Goal: Communication & Community: Answer question/provide support

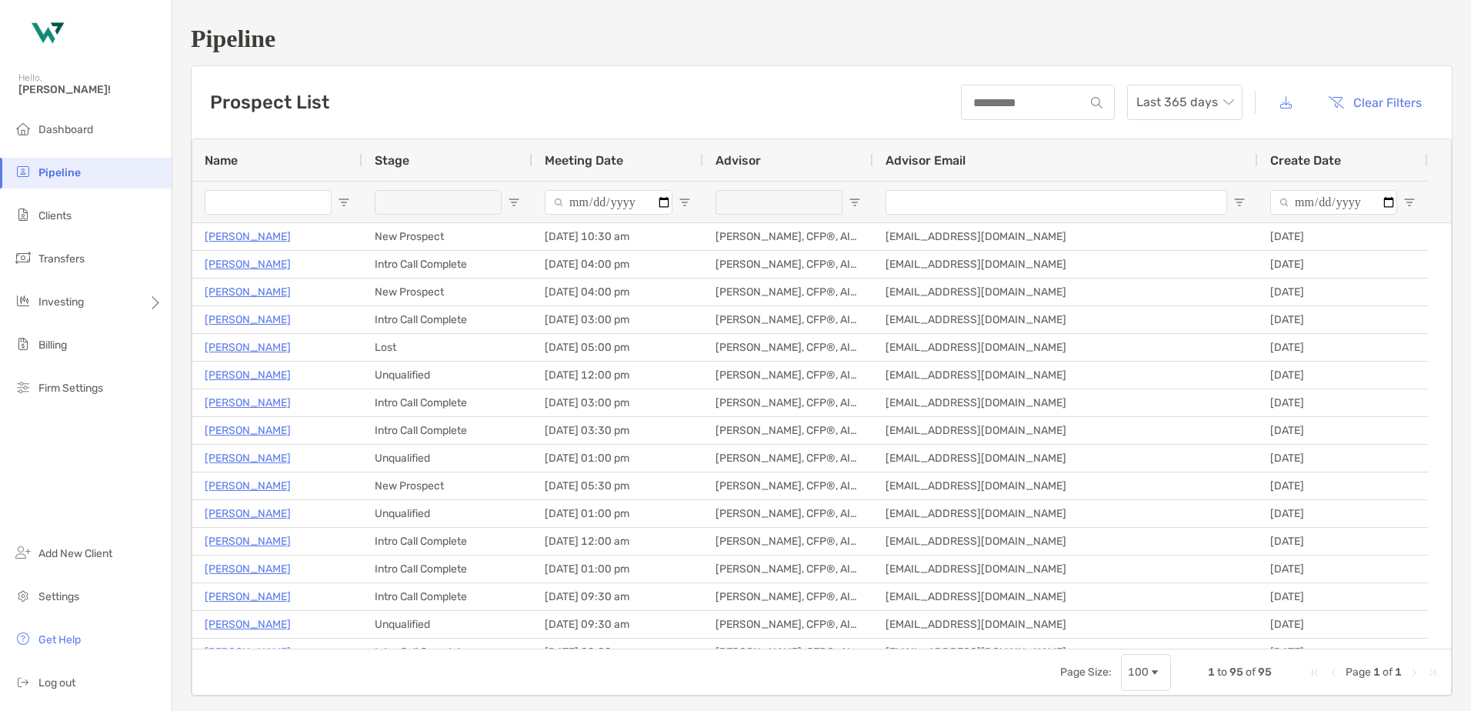
click at [858, 205] on span "Open Filter Menu" at bounding box center [854, 202] width 12 height 12
type input "**********"
click at [845, 103] on div "Prospect List Last 365 days Clear Filters" at bounding box center [822, 102] width 1260 height 72
click at [511, 203] on span "Open Filter Menu" at bounding box center [514, 202] width 12 height 12
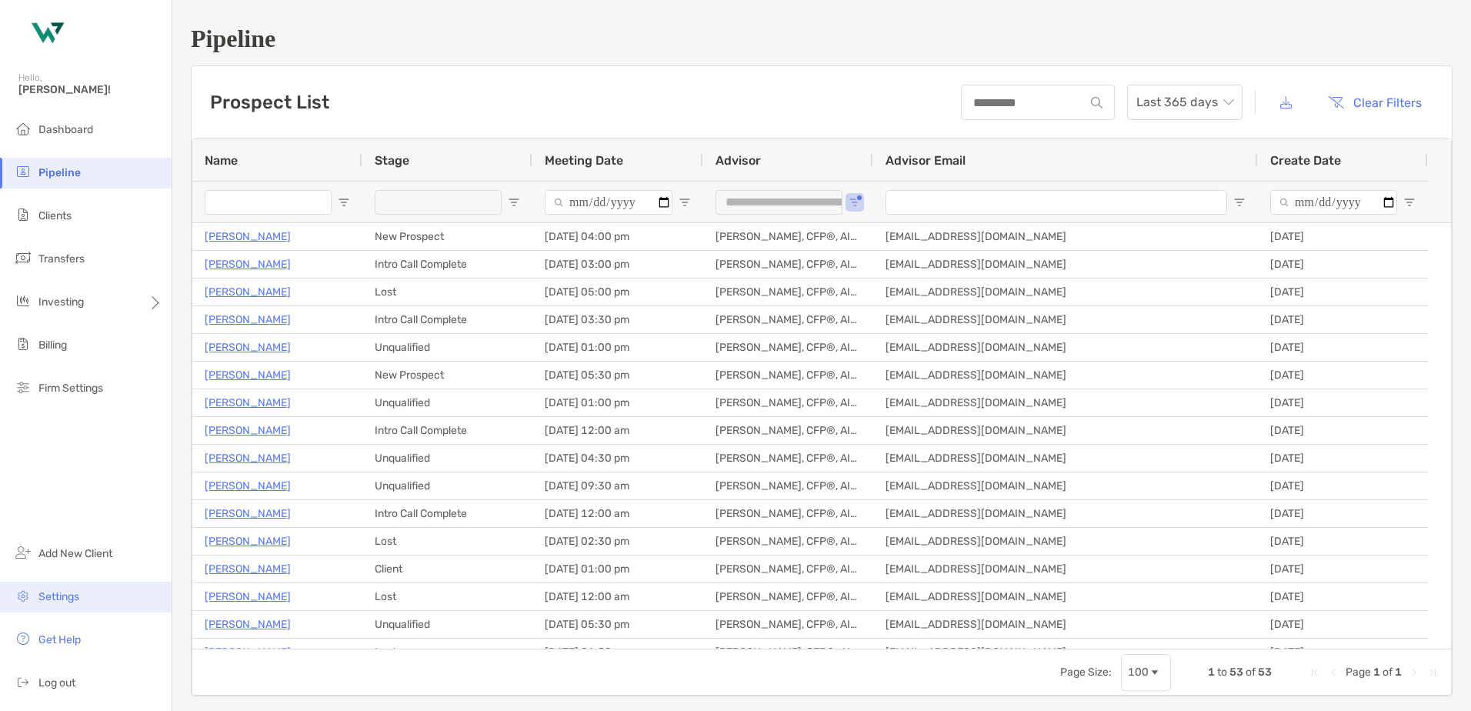
click at [62, 604] on li "Settings" at bounding box center [86, 596] width 172 height 31
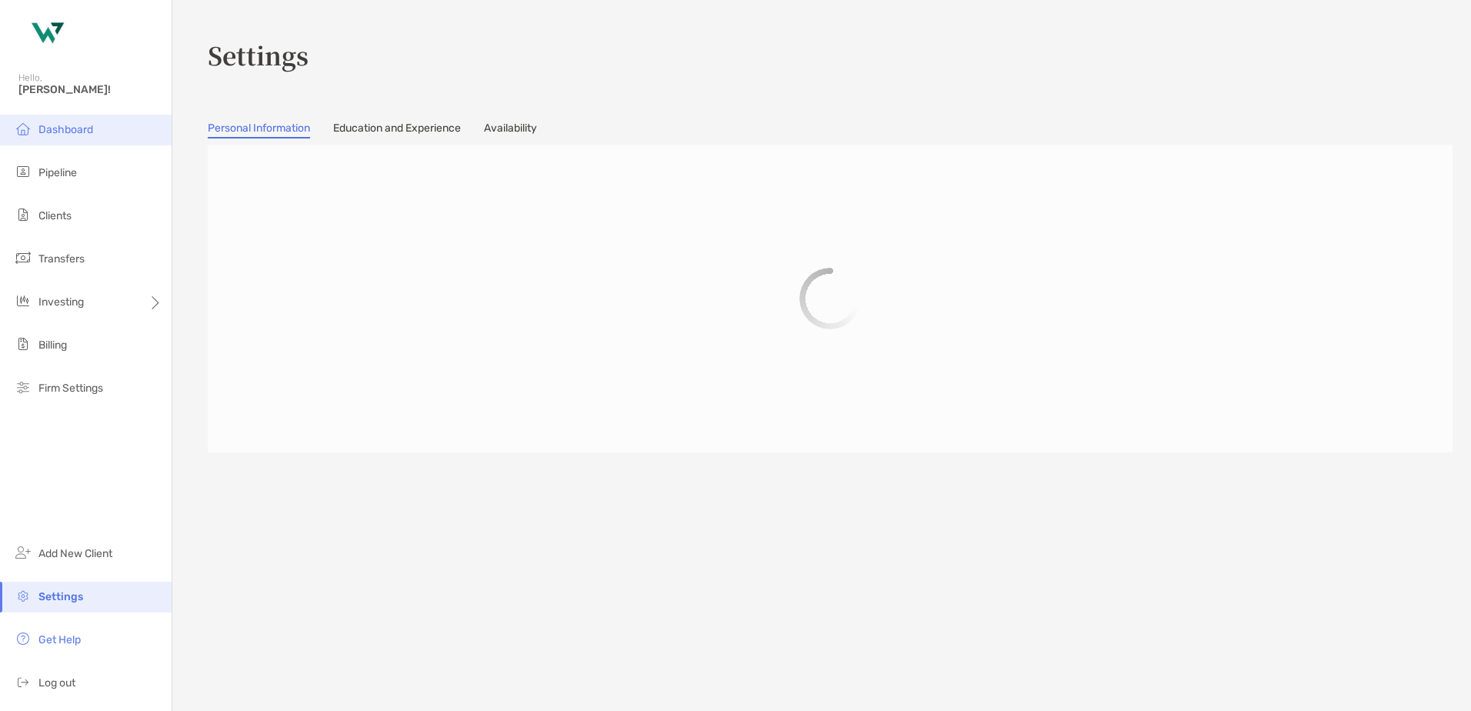
click at [74, 132] on span "Dashboard" at bounding box center [65, 129] width 55 height 13
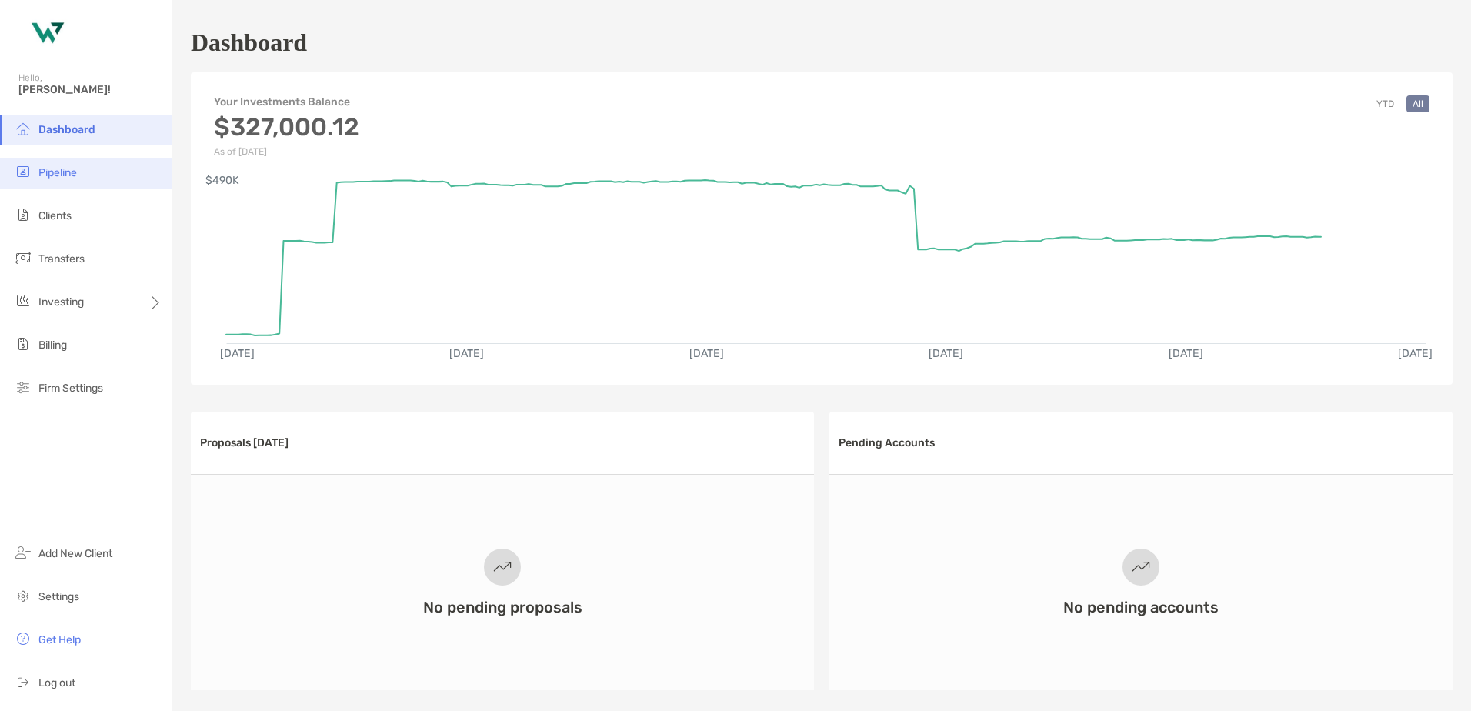
click at [55, 182] on li "Pipeline" at bounding box center [86, 173] width 172 height 31
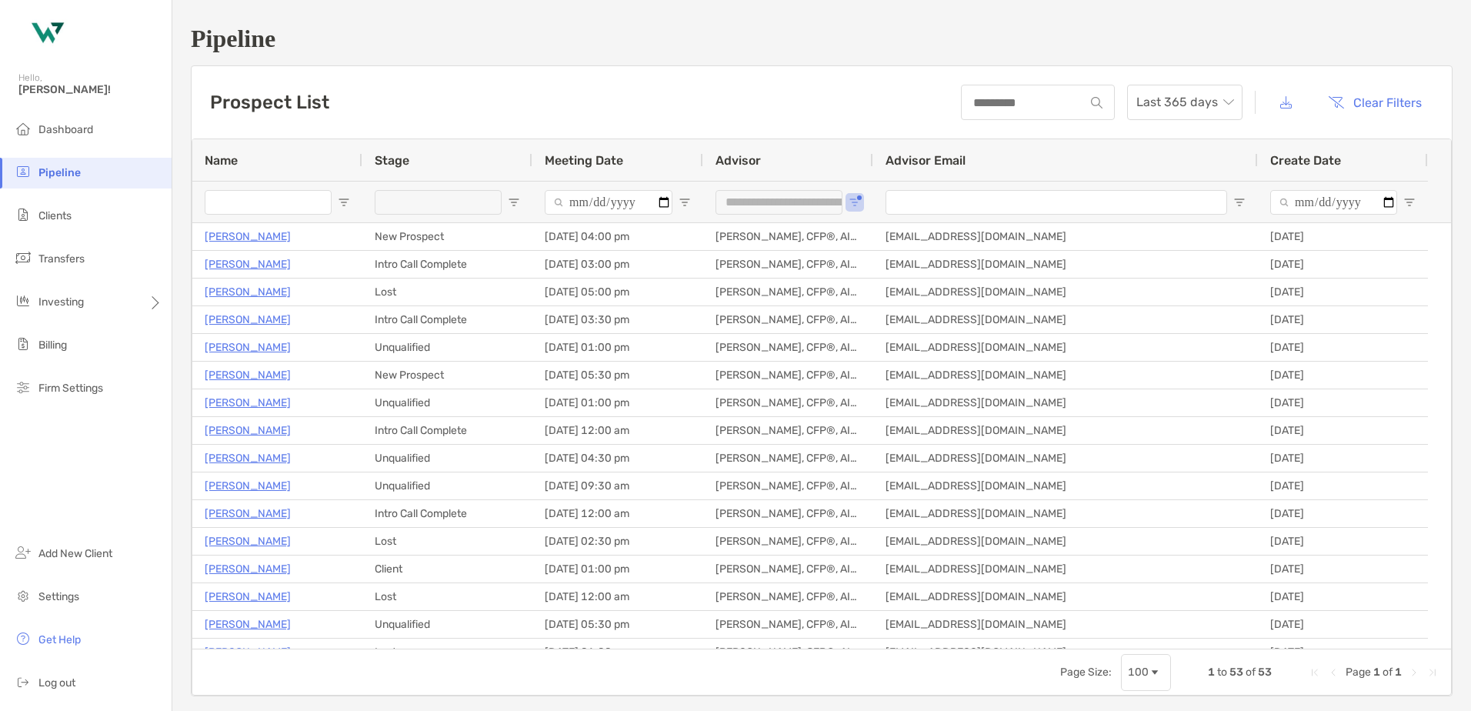
click at [518, 202] on span "Open Filter Menu" at bounding box center [514, 202] width 12 height 12
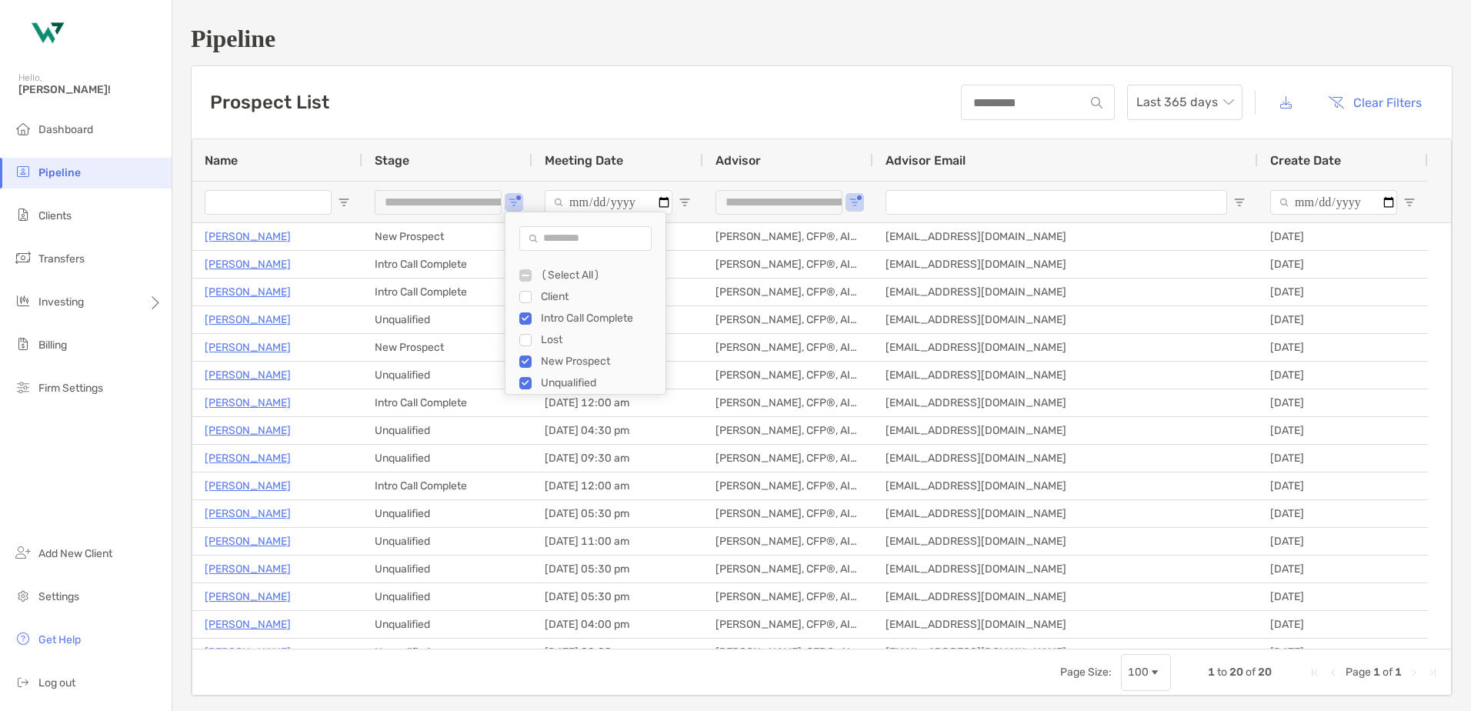
type input "**********"
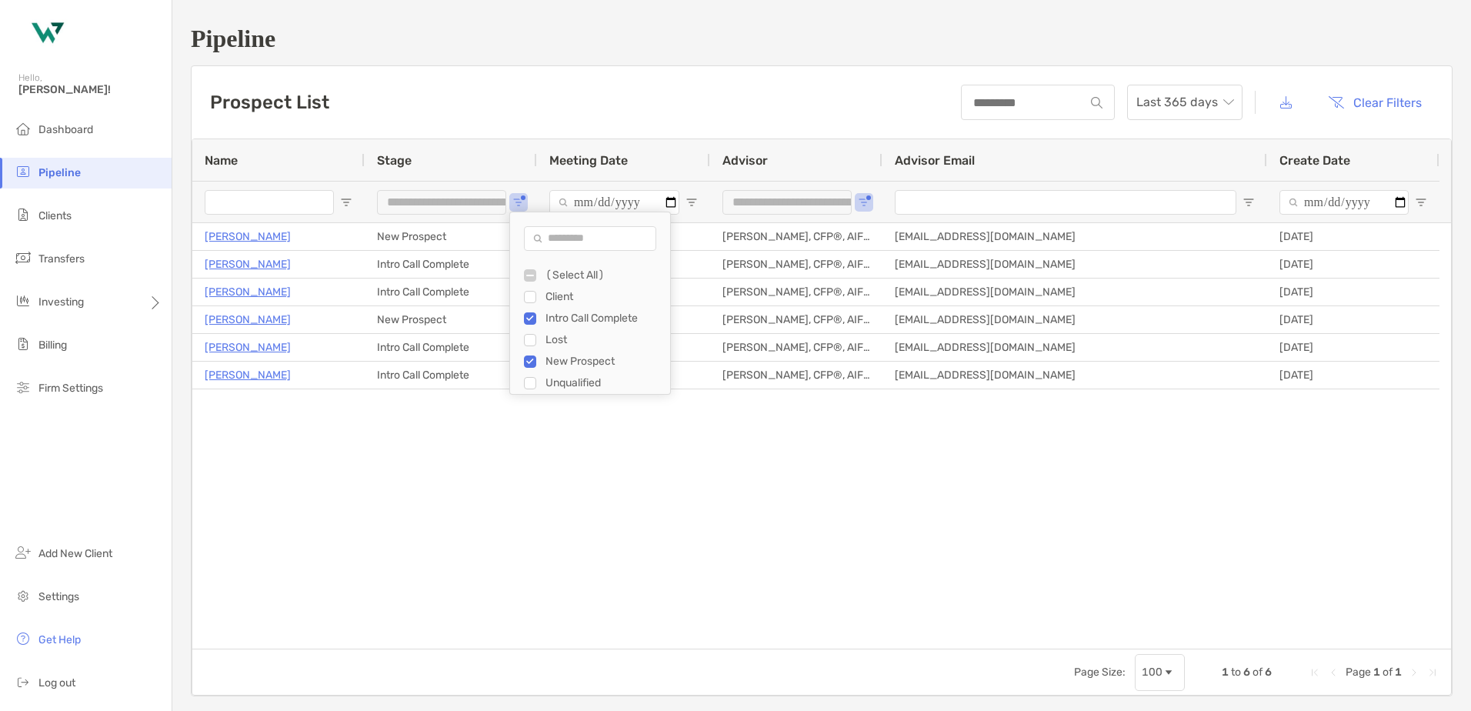
click at [476, 456] on div "Kent Peiffer New Prospect 08/01/2025 - 04:00 pm Chris Thomas, CFP®, AIF®, CPFA …" at bounding box center [821, 435] width 1258 height 425
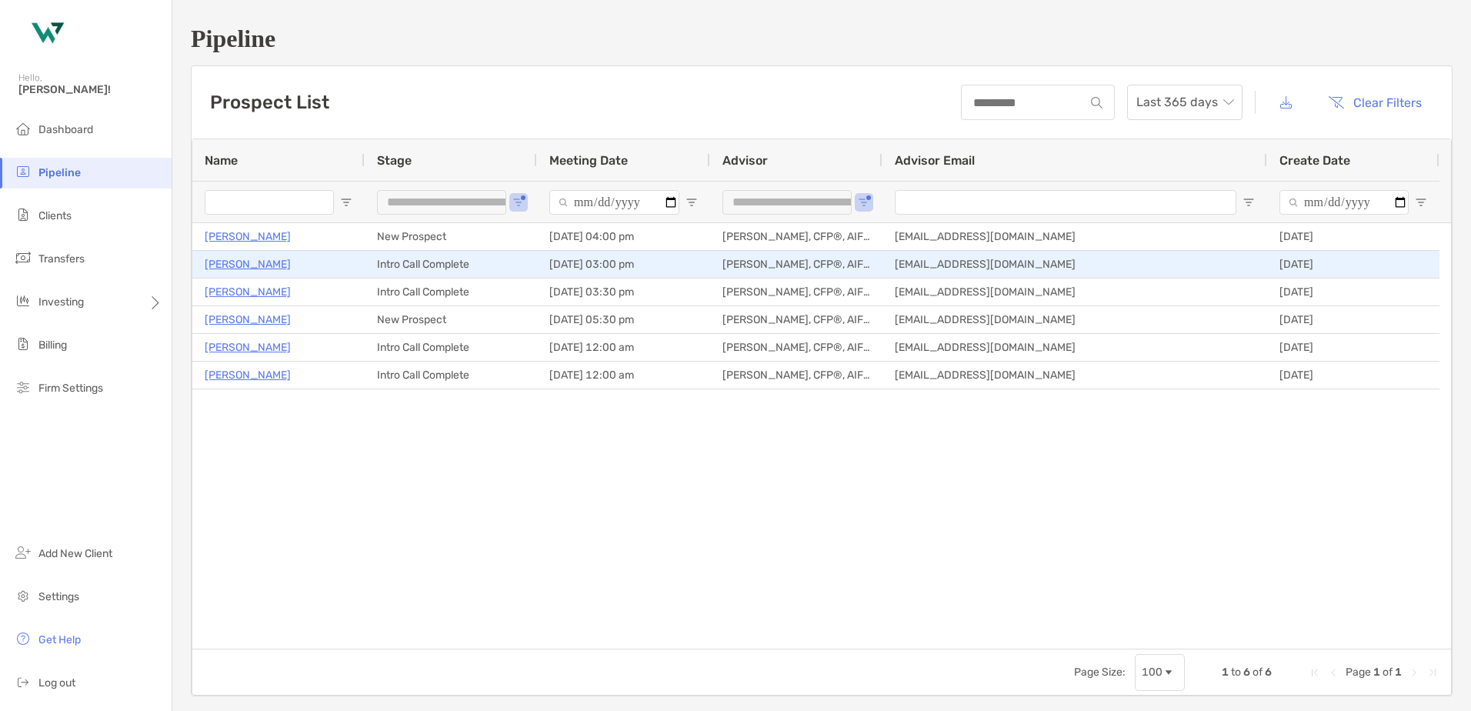
click at [240, 264] on p "[PERSON_NAME]" at bounding box center [248, 264] width 86 height 19
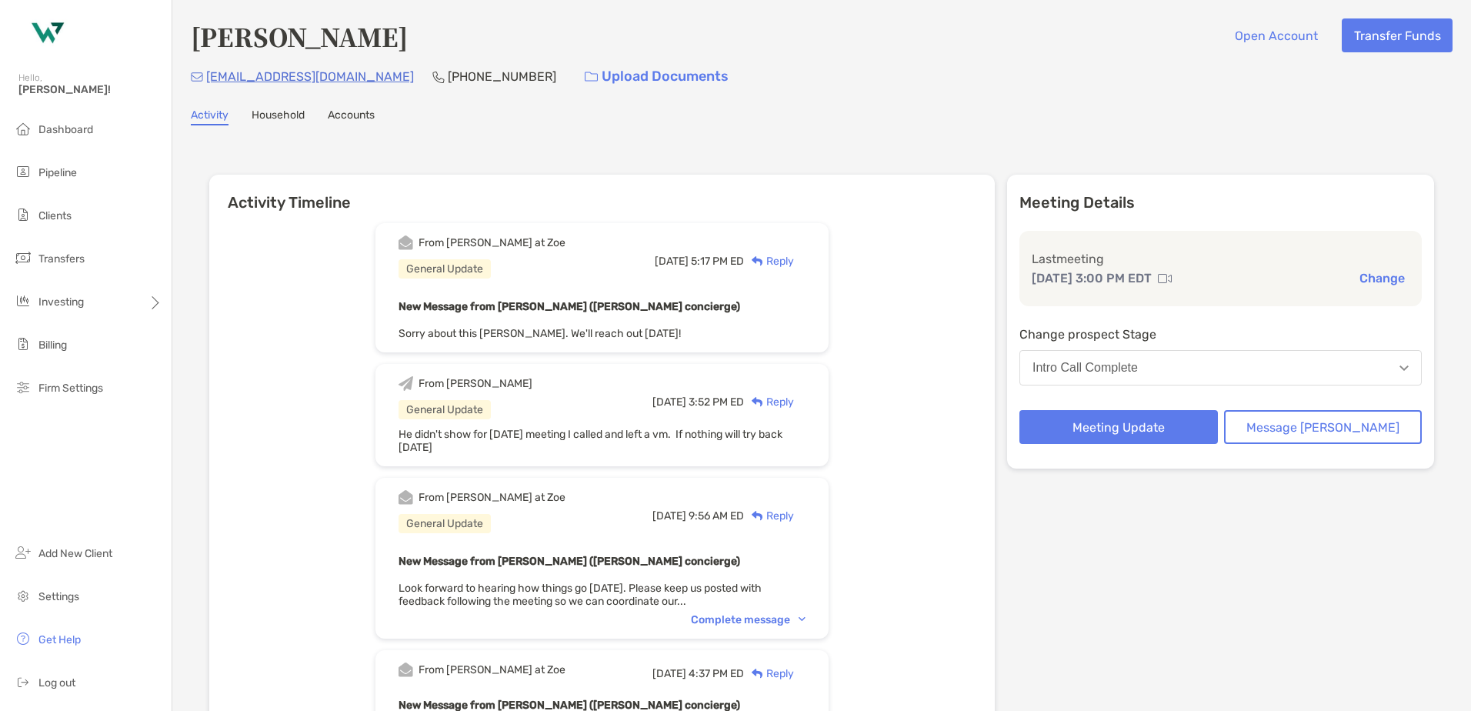
click at [794, 256] on div "Reply" at bounding box center [769, 261] width 50 height 16
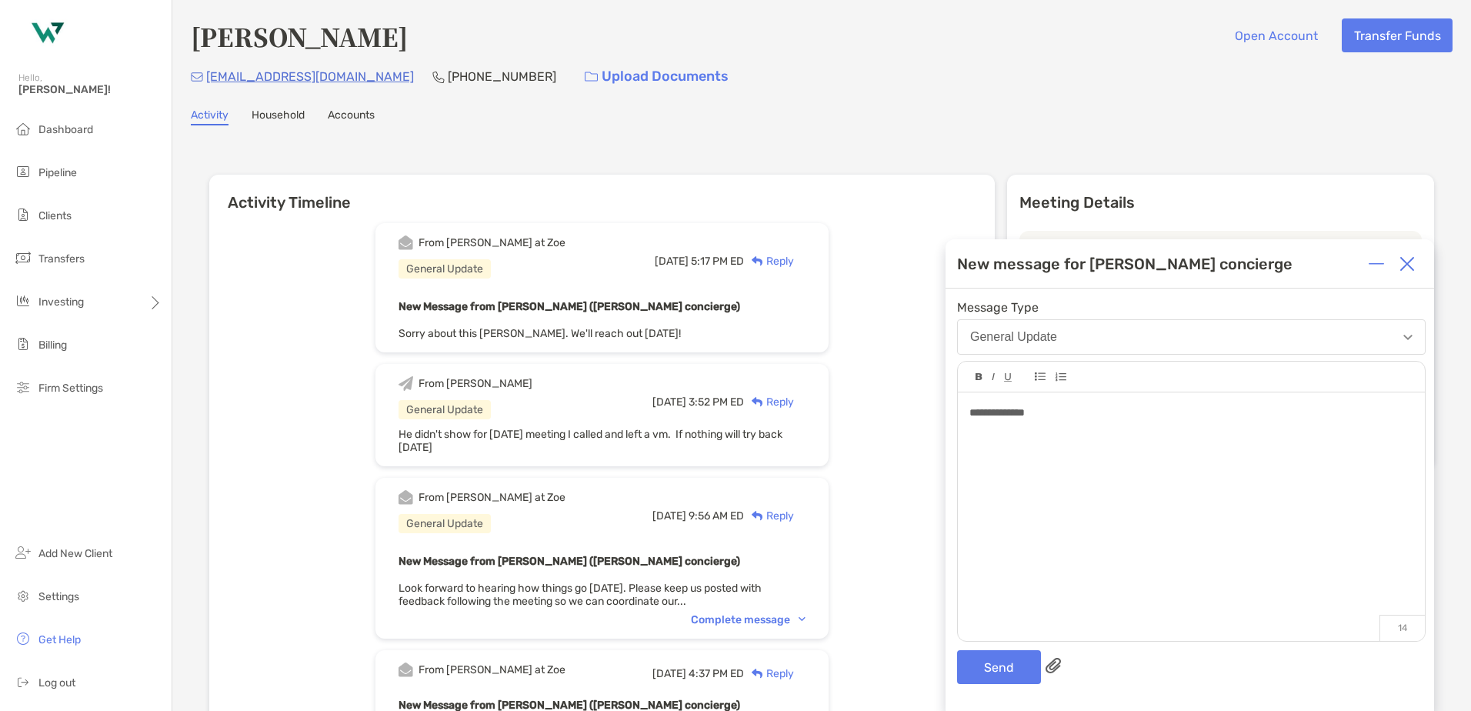
click at [991, 643] on div "**********" at bounding box center [1189, 499] width 488 height 422
click at [982, 665] on button "Send" at bounding box center [999, 667] width 84 height 34
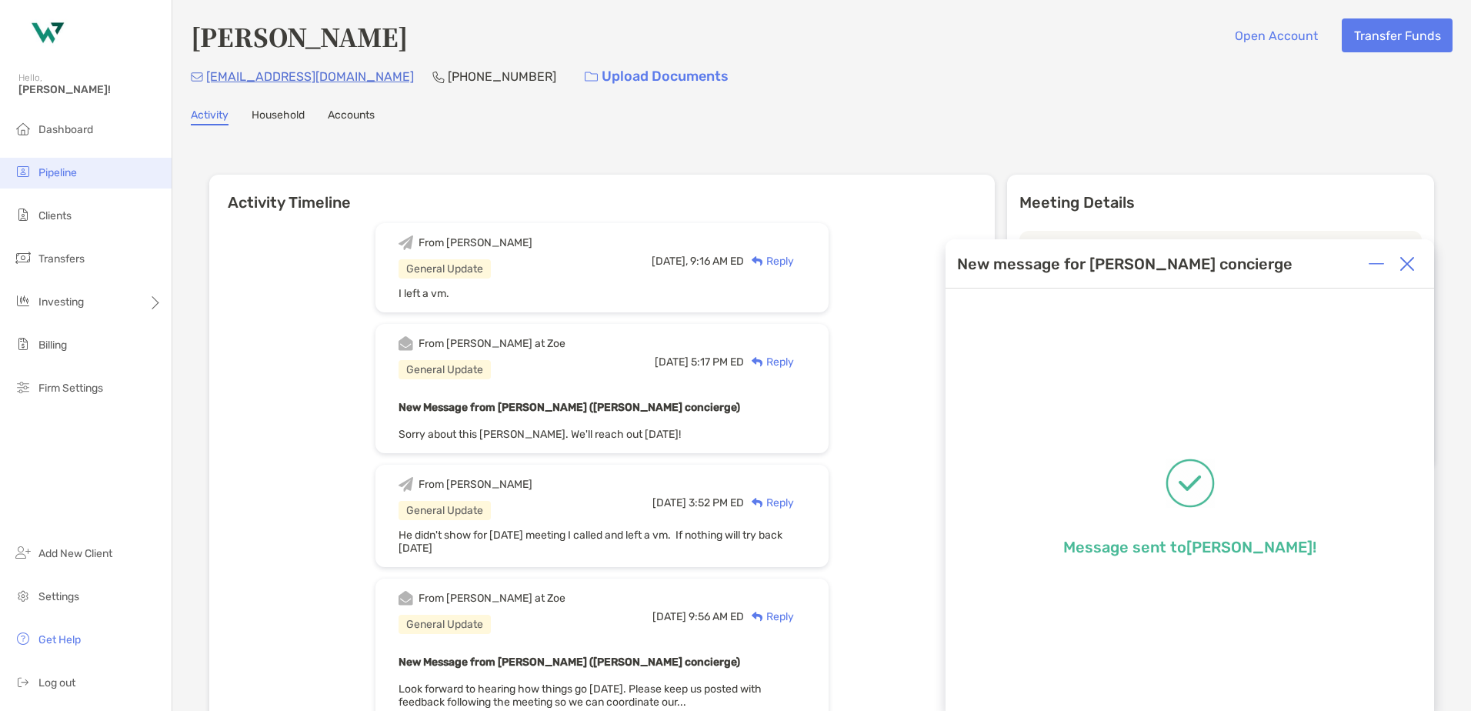
click at [48, 170] on span "Pipeline" at bounding box center [57, 172] width 38 height 13
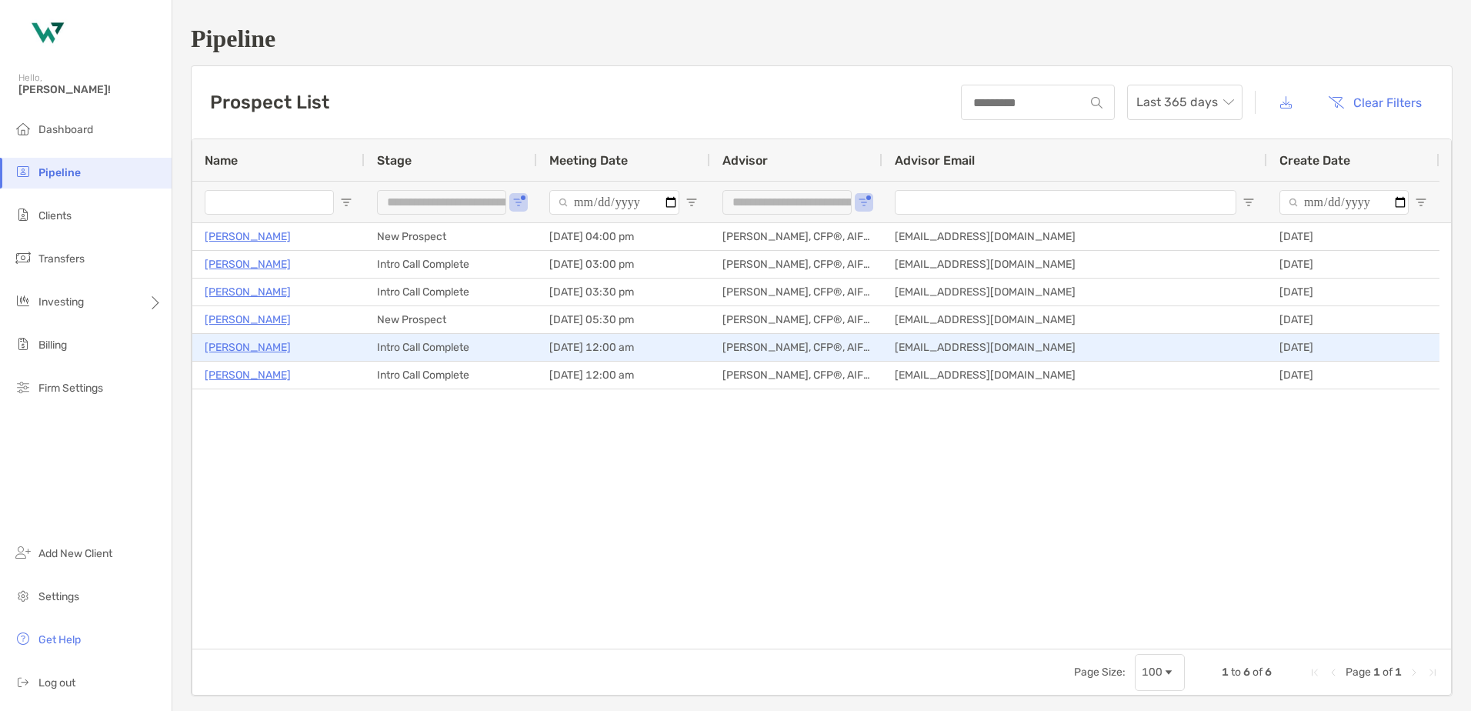
click at [224, 341] on p "[PERSON_NAME]" at bounding box center [248, 347] width 86 height 19
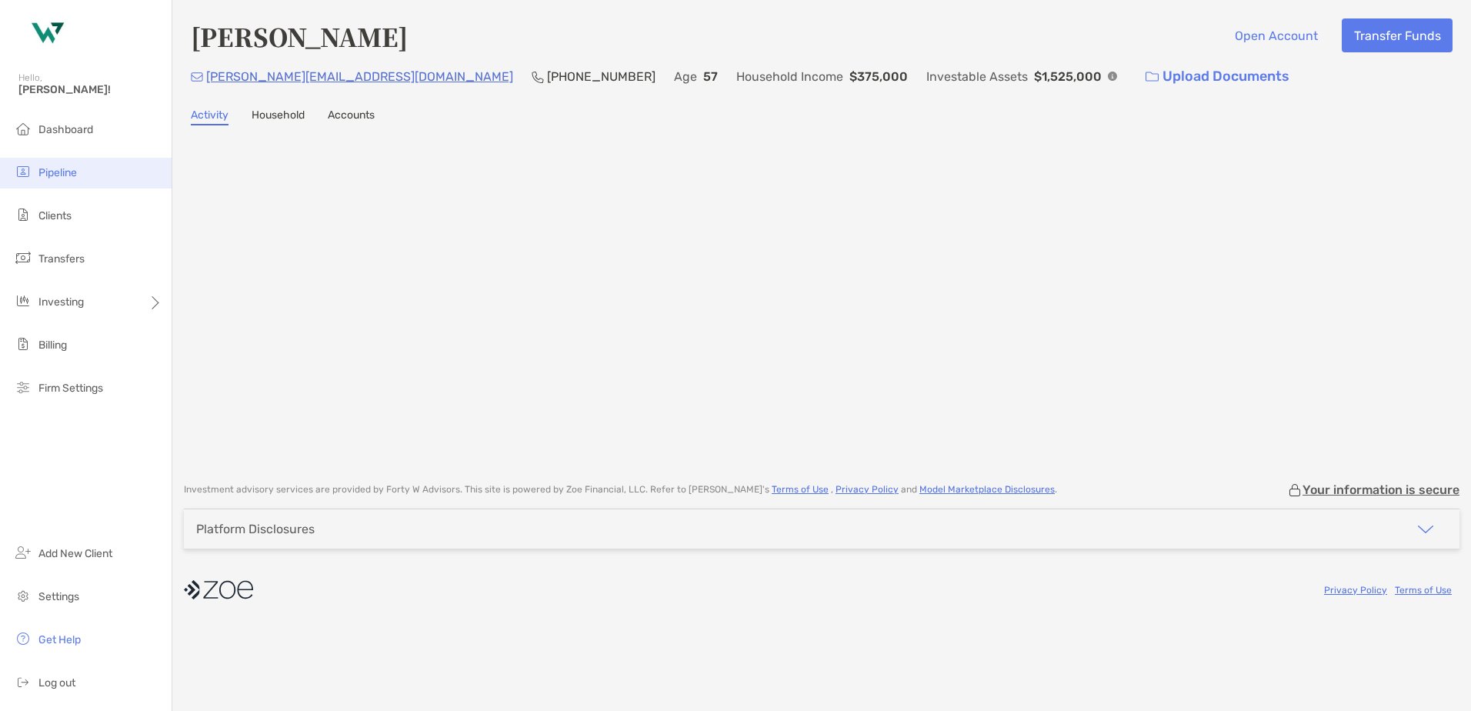
click at [43, 168] on span "Pipeline" at bounding box center [57, 172] width 38 height 13
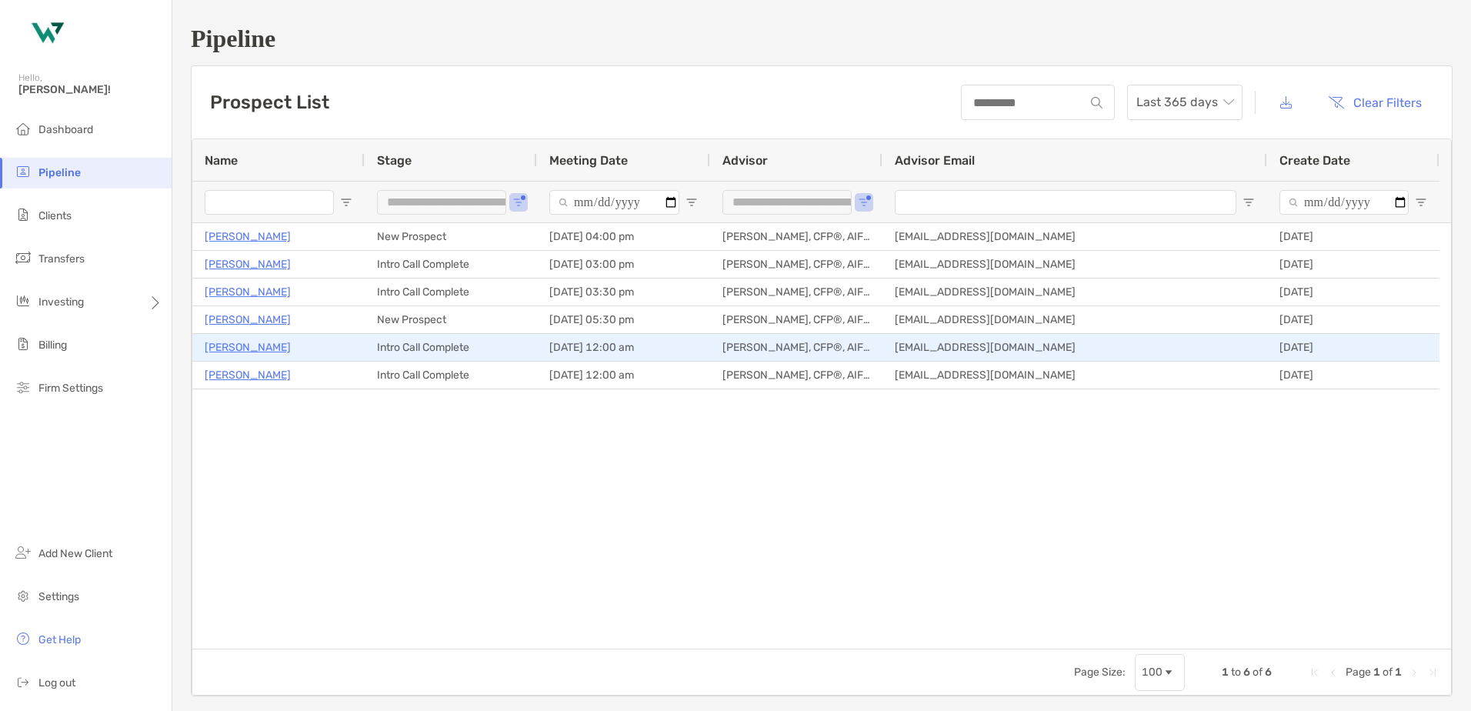
click at [248, 345] on p "[PERSON_NAME]" at bounding box center [248, 347] width 86 height 19
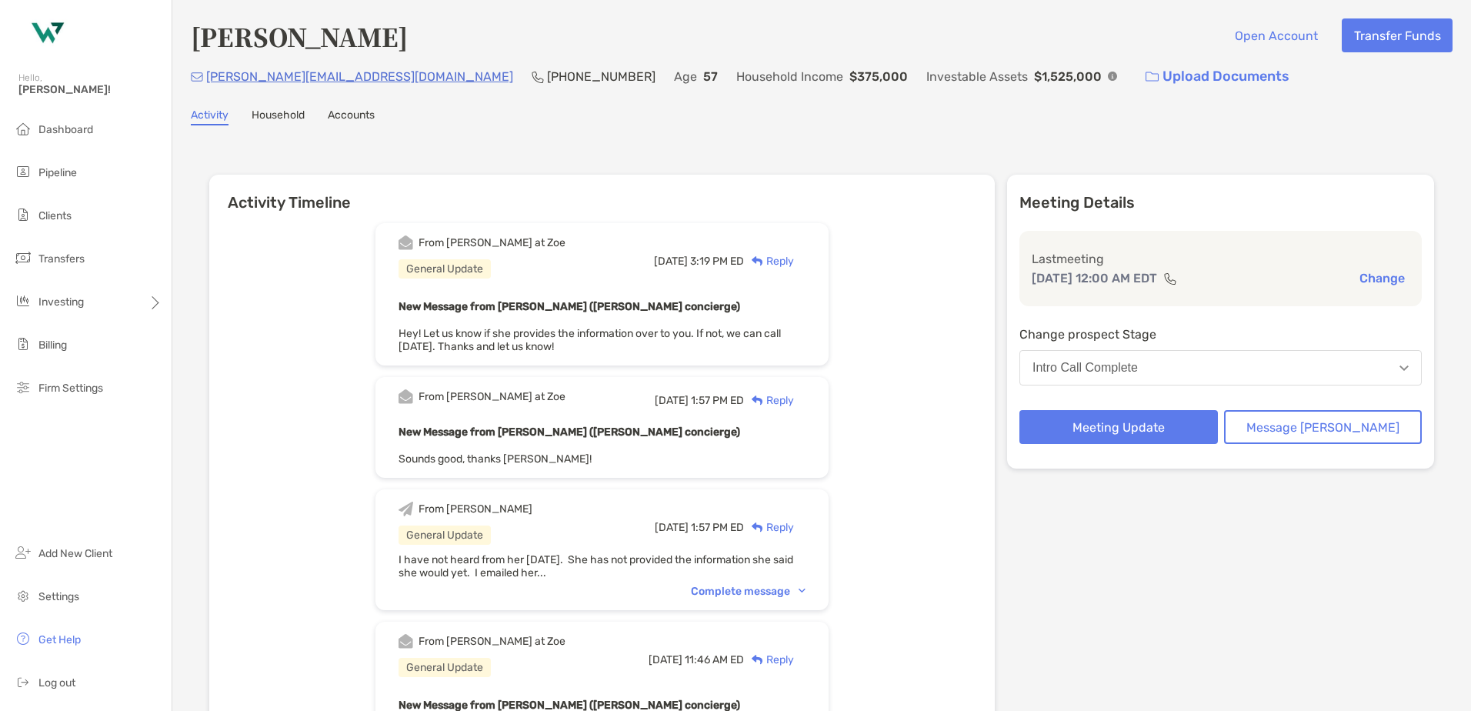
click at [785, 260] on div "Reply" at bounding box center [769, 261] width 50 height 16
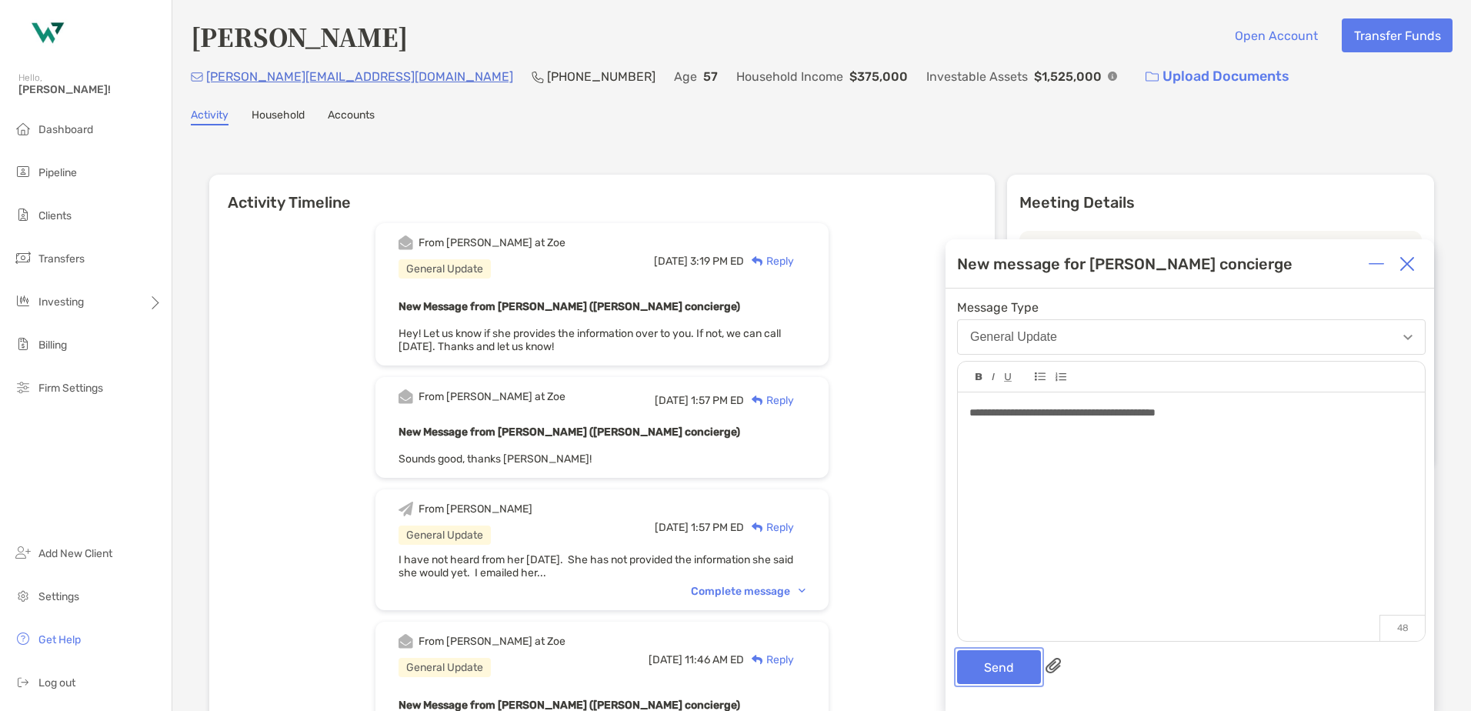
click at [1002, 666] on button "Send" at bounding box center [999, 667] width 84 height 34
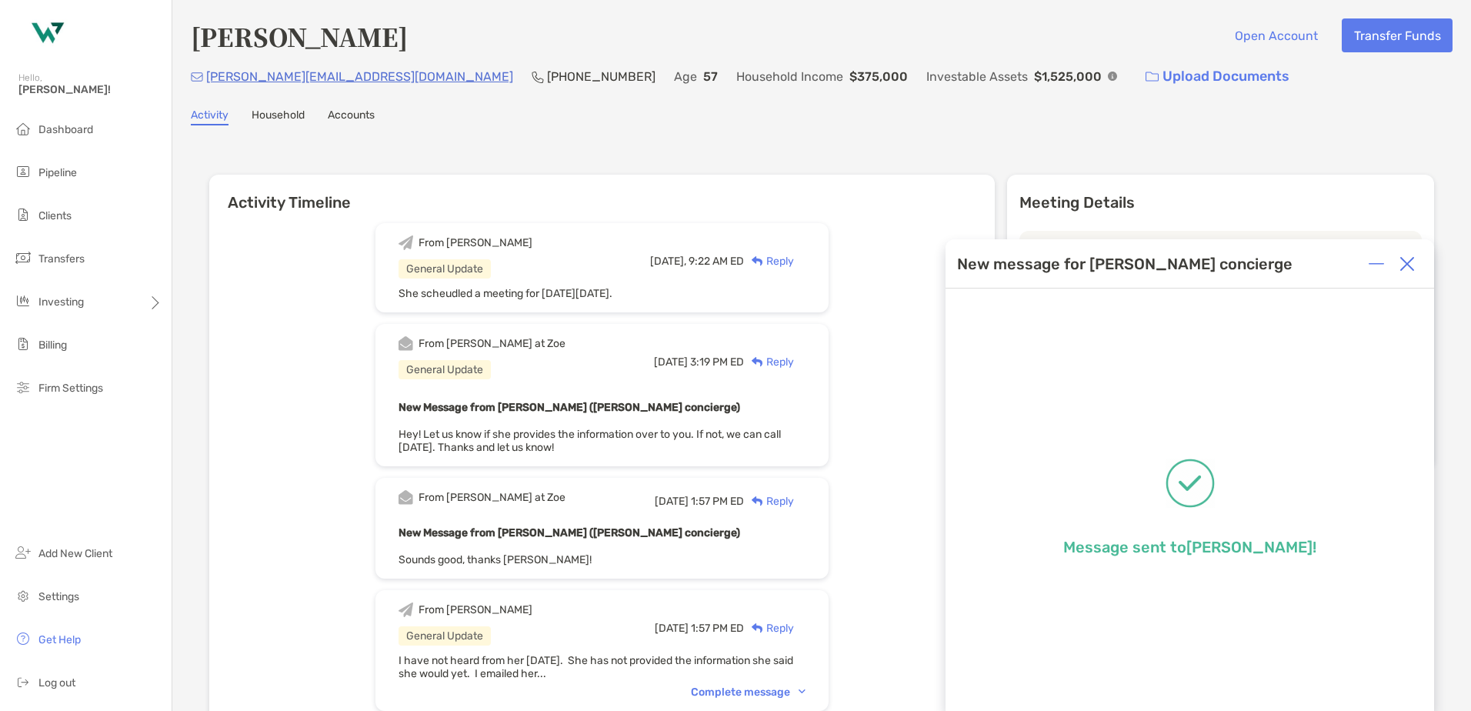
click at [1412, 261] on img at bounding box center [1406, 263] width 15 height 15
